Goal: Ask a question

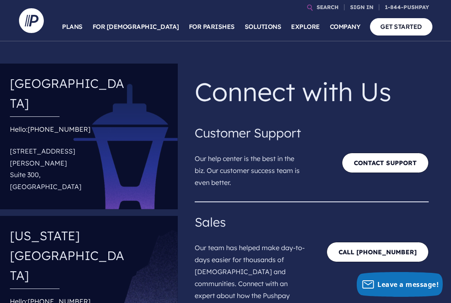
scroll to position [16, 0]
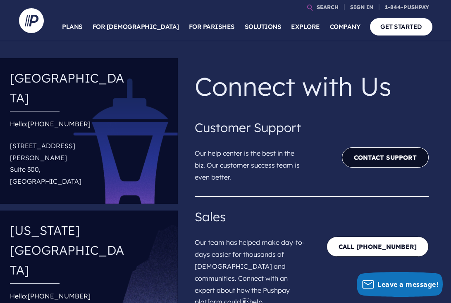
click at [388, 159] on link "Contact Support" at bounding box center [385, 157] width 87 height 20
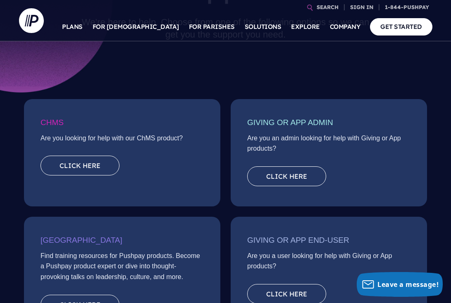
scroll to position [110, 0]
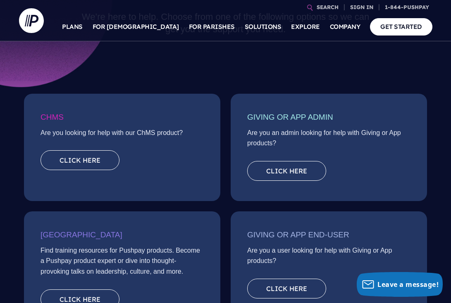
click at [291, 182] on div "Click here" at bounding box center [328, 173] width 163 height 24
click at [289, 176] on link "Click here" at bounding box center [286, 171] width 79 height 20
